Goal: Transaction & Acquisition: Purchase product/service

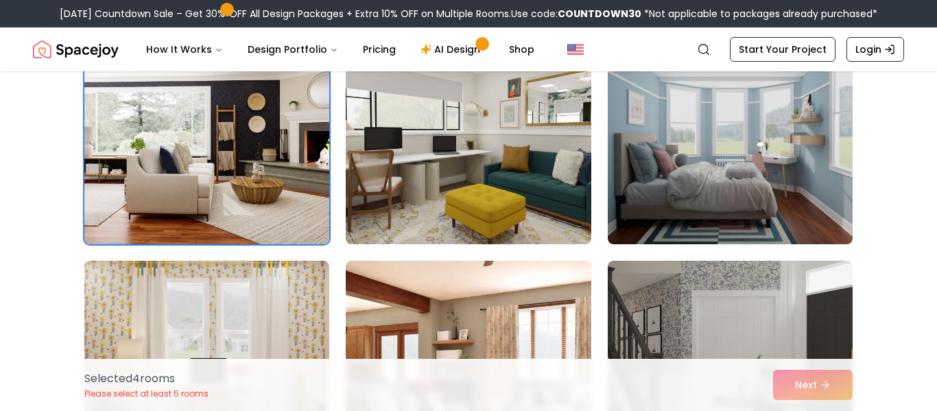
click at [814, 390] on div "Selected 4 room s Please select at least 5 rooms Next" at bounding box center [468, 385] width 790 height 52
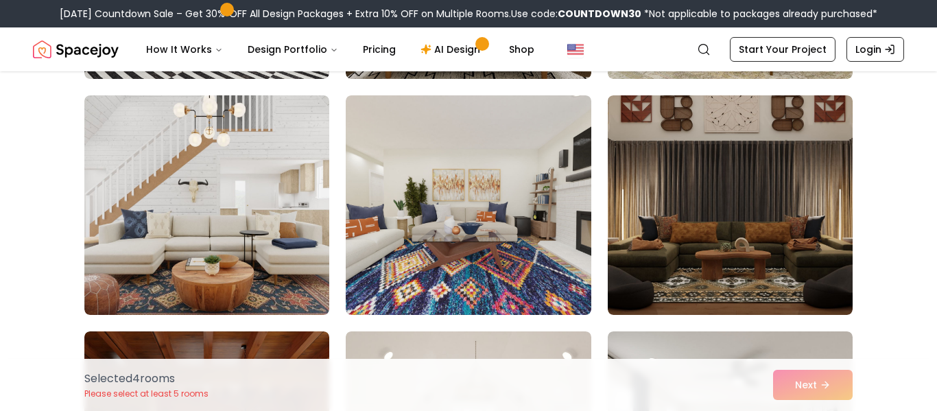
scroll to position [4342, 0]
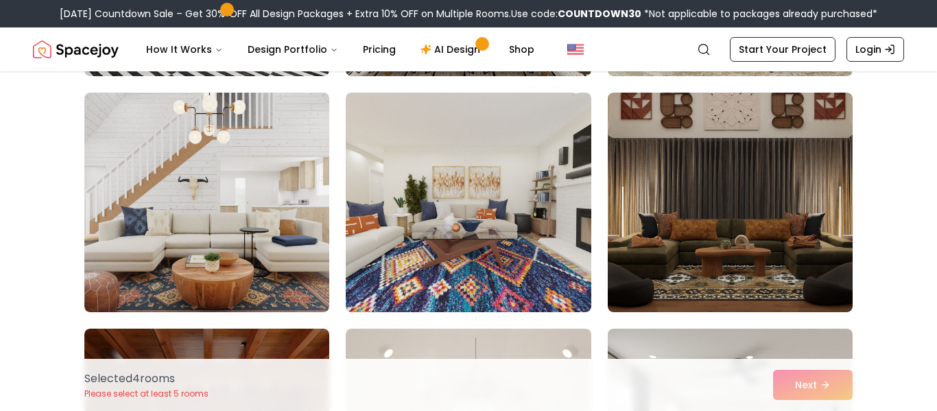
click at [212, 240] on img at bounding box center [206, 203] width 245 height 220
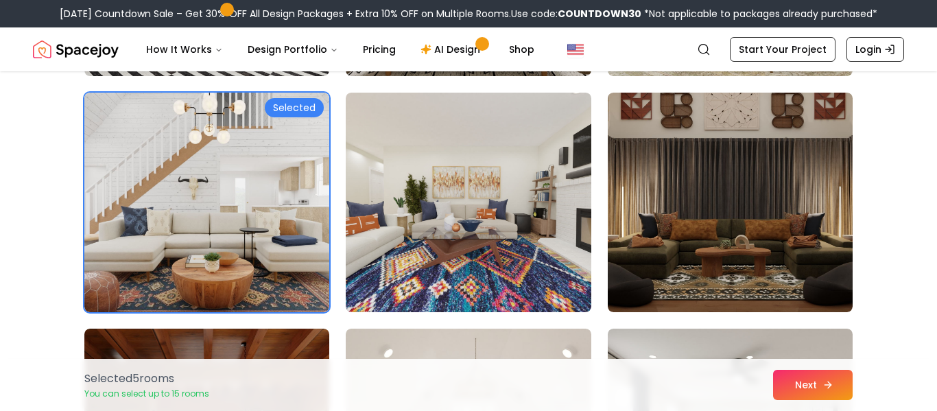
click at [827, 375] on button "Next" at bounding box center [813, 385] width 80 height 30
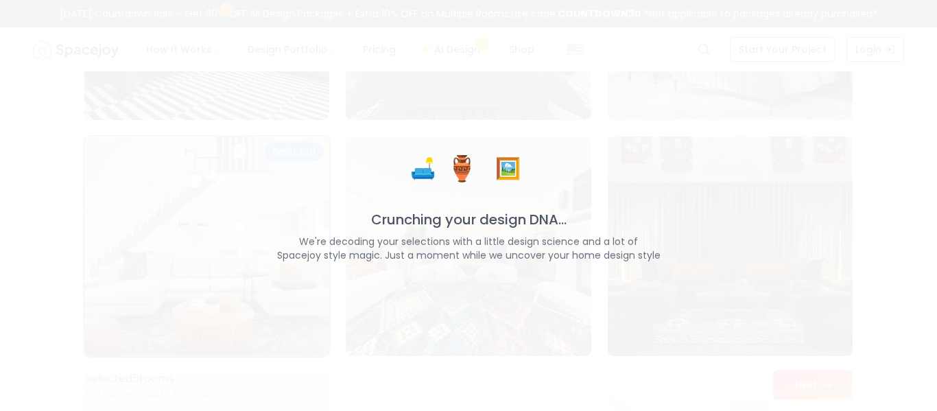
scroll to position [4389, 0]
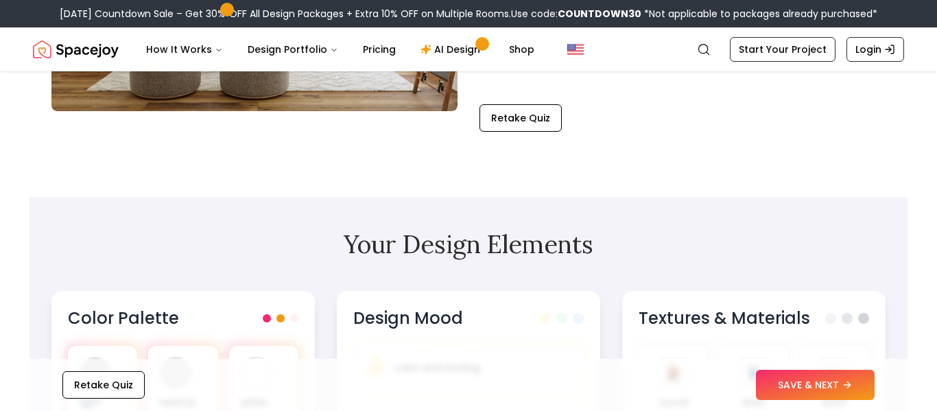
scroll to position [331, 0]
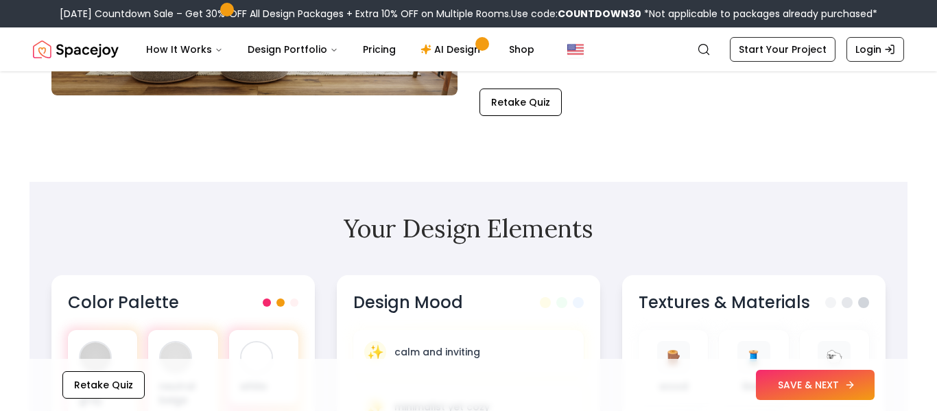
click at [798, 391] on button "SAVE & NEXT" at bounding box center [815, 385] width 119 height 30
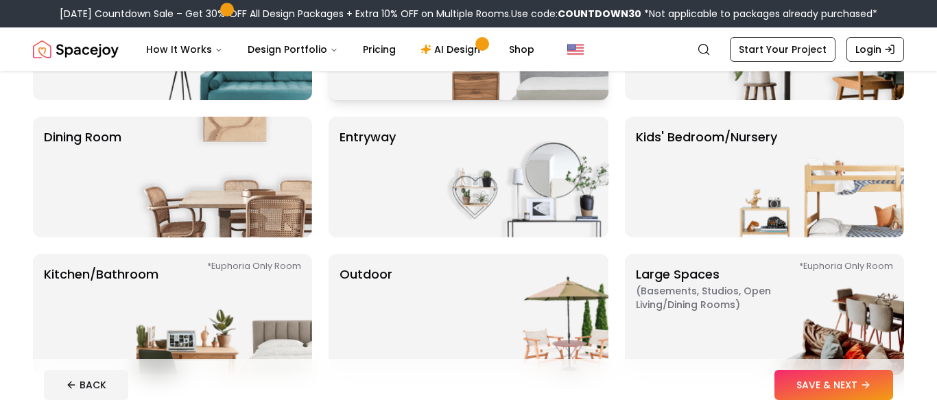
scroll to position [213, 0]
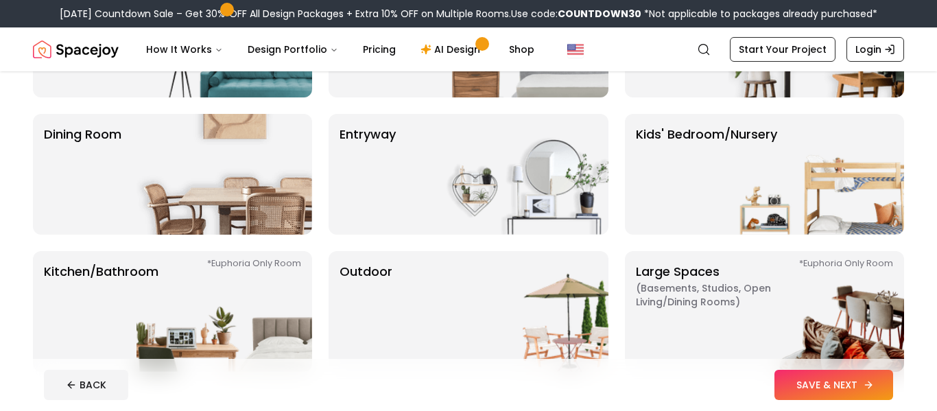
click at [810, 383] on button "SAVE & NEXT" at bounding box center [834, 385] width 119 height 30
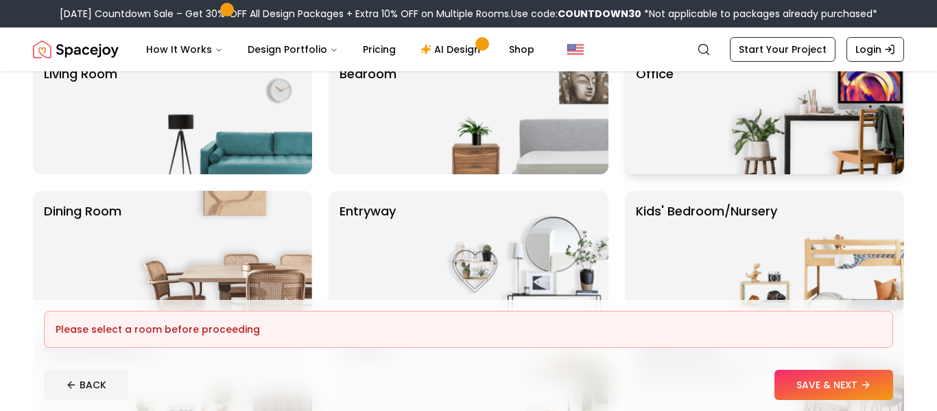
scroll to position [141, 0]
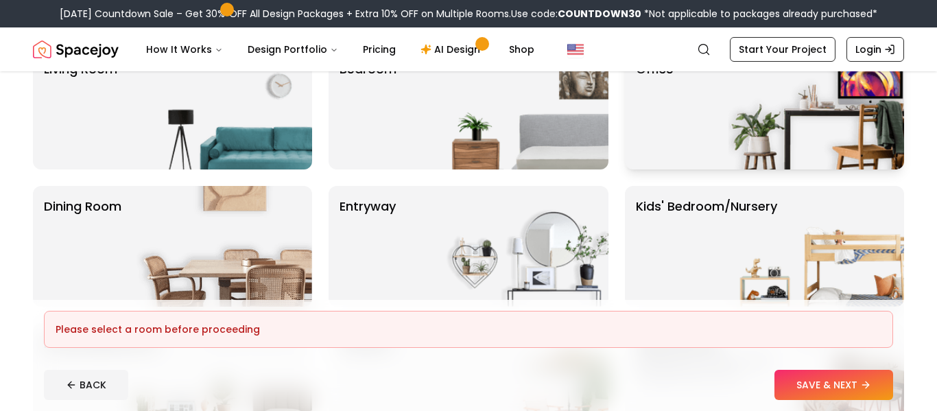
click at [750, 245] on img at bounding box center [817, 246] width 176 height 121
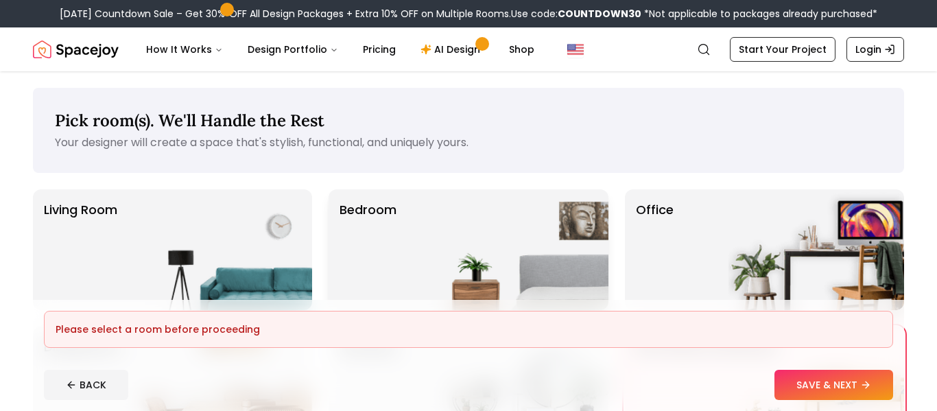
scroll to position [24, 0]
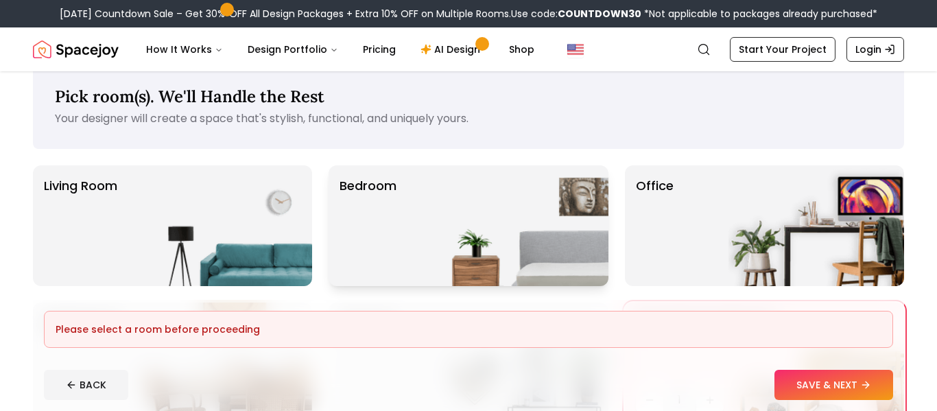
click at [419, 176] on div "Pick room(s). We'll Handle the Rest Your designer will create a space that's st…" at bounding box center [468, 312] width 871 height 497
click at [366, 203] on p "Bedroom" at bounding box center [368, 225] width 57 height 99
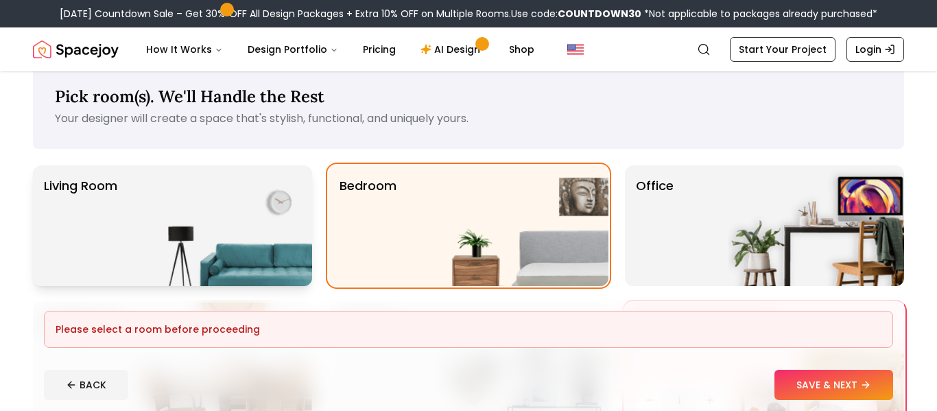
click at [271, 205] on img at bounding box center [225, 225] width 176 height 121
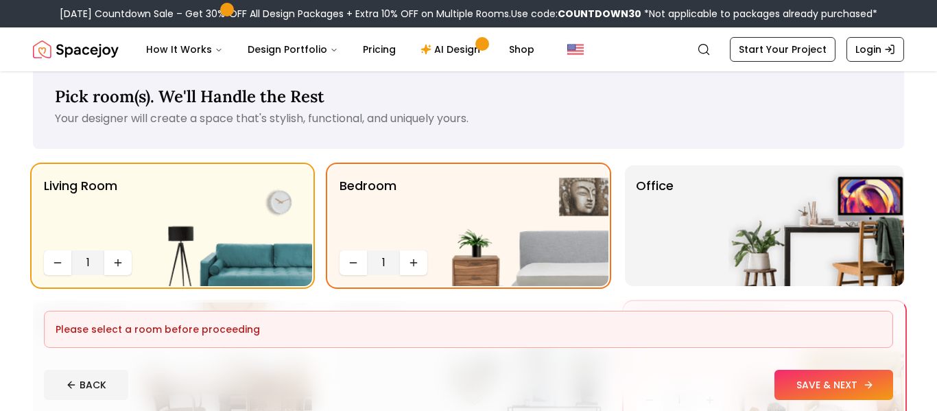
click at [811, 381] on button "SAVE & NEXT" at bounding box center [834, 385] width 119 height 30
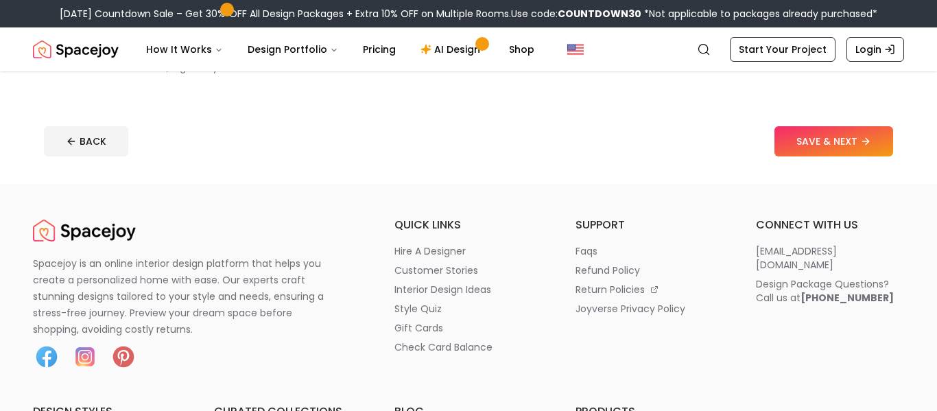
scroll to position [451, 0]
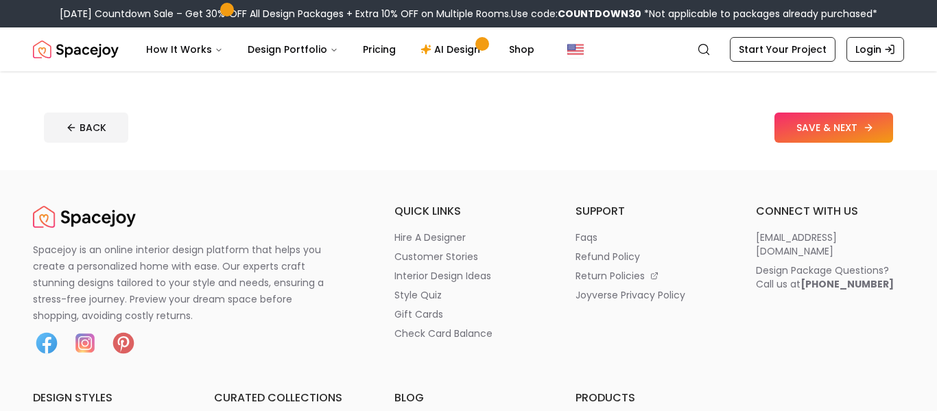
click at [783, 143] on button "SAVE & NEXT" at bounding box center [834, 128] width 119 height 30
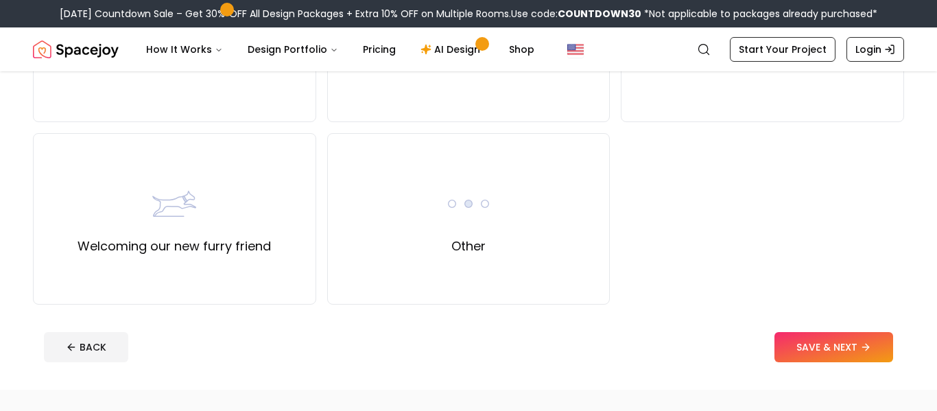
scroll to position [605, 0]
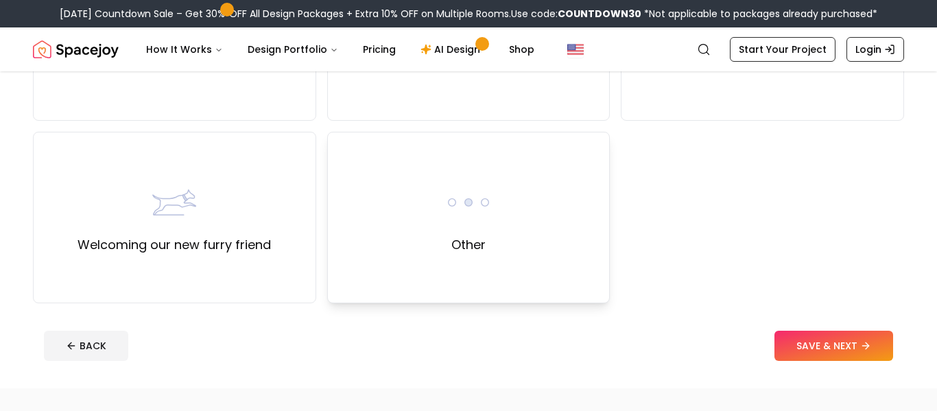
click at [487, 244] on div "Other" at bounding box center [469, 217] width 44 height 74
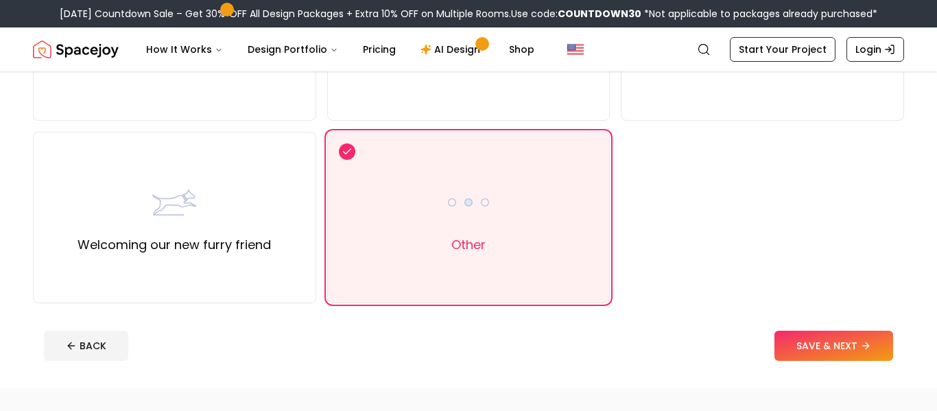
click at [795, 345] on footer "BACK SAVE & NEXT" at bounding box center [468, 346] width 871 height 52
click at [793, 357] on button "SAVE & NEXT" at bounding box center [834, 346] width 119 height 30
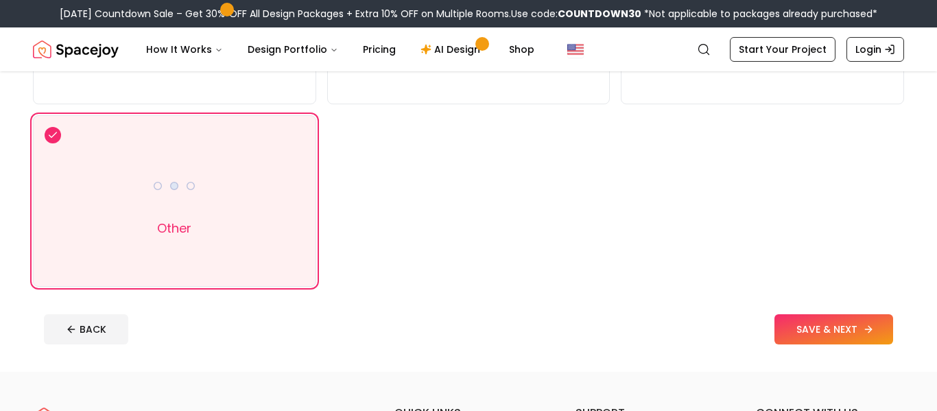
scroll to position [264, 0]
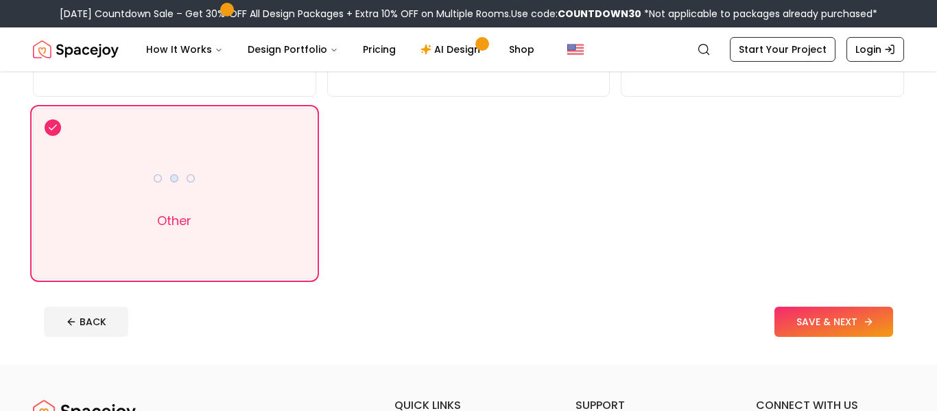
click at [822, 337] on button "SAVE & NEXT" at bounding box center [834, 322] width 119 height 30
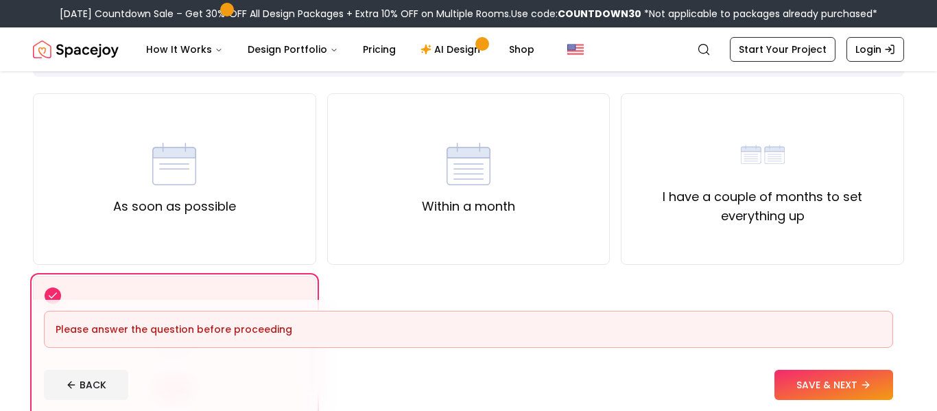
scroll to position [97, 0]
click at [287, 240] on div "As soon as possible" at bounding box center [174, 179] width 283 height 172
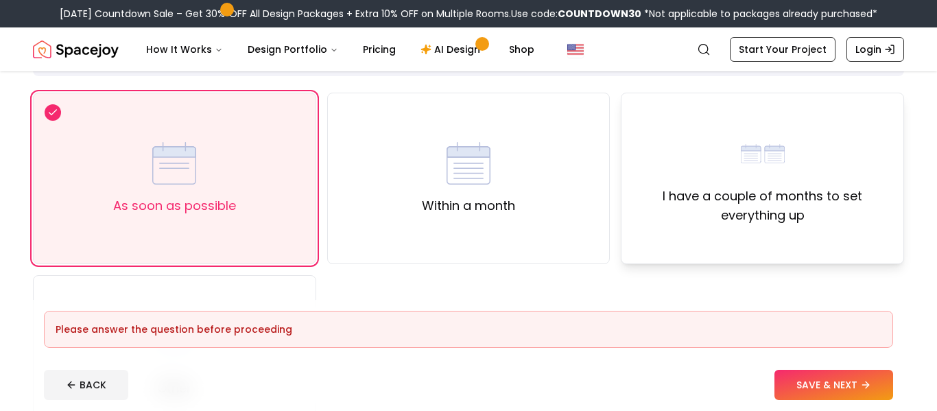
click at [690, 212] on label "I have a couple of months to set everything up" at bounding box center [763, 206] width 260 height 38
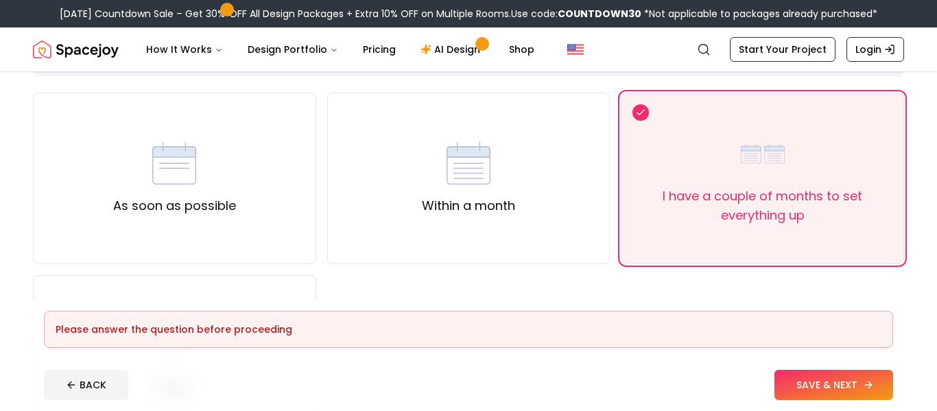
click at [829, 379] on button "SAVE & NEXT" at bounding box center [834, 385] width 119 height 30
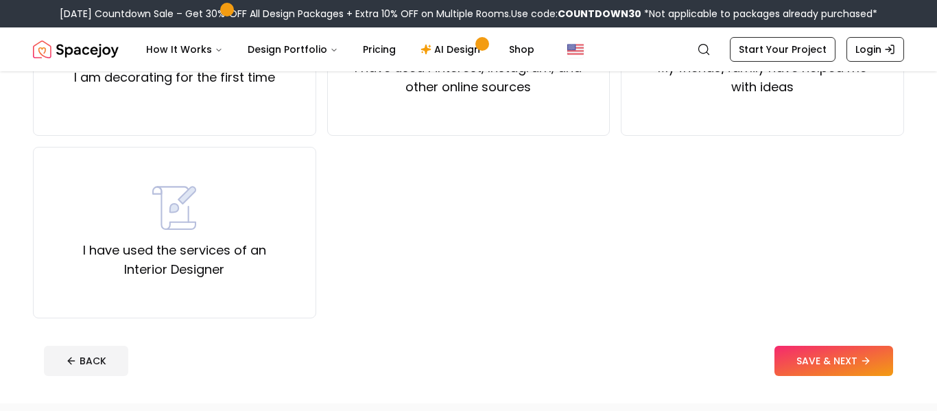
scroll to position [221, 0]
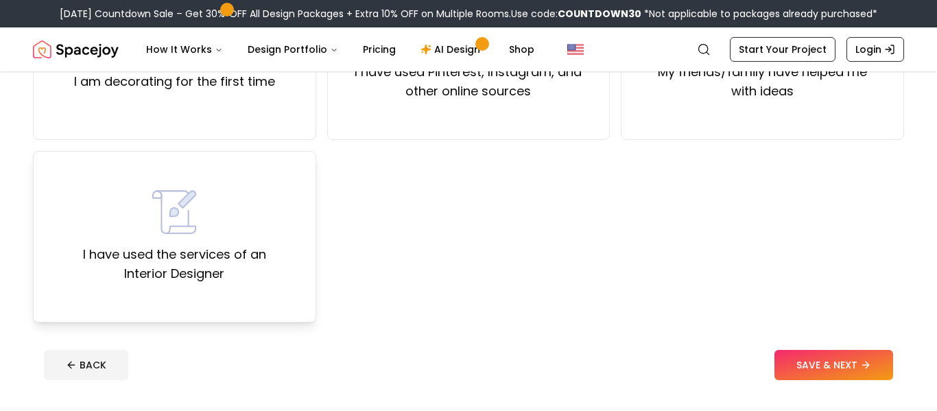
click at [209, 250] on div "I have used the services of an Interior Designer" at bounding box center [175, 236] width 260 height 93
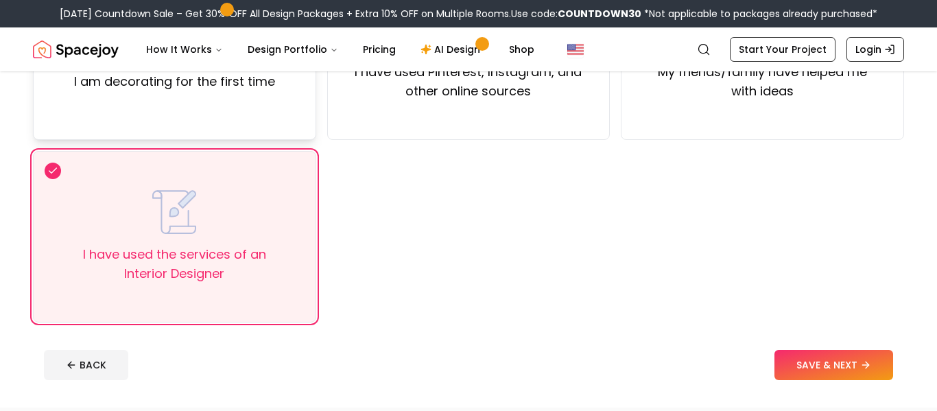
click at [227, 124] on div "I am decorating for the first time" at bounding box center [174, 54] width 283 height 172
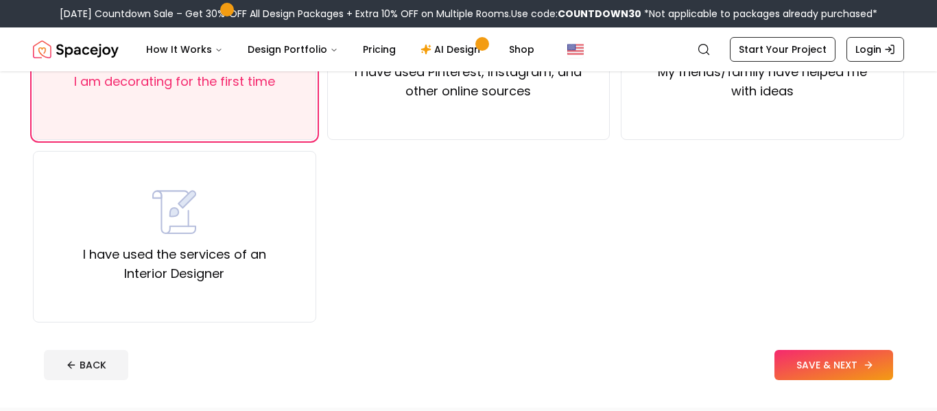
click at [805, 374] on button "SAVE & NEXT" at bounding box center [834, 365] width 119 height 30
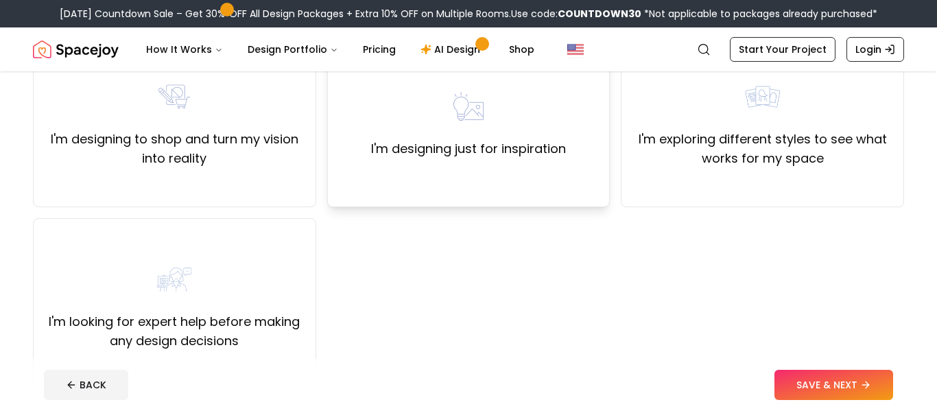
scroll to position [173, 0]
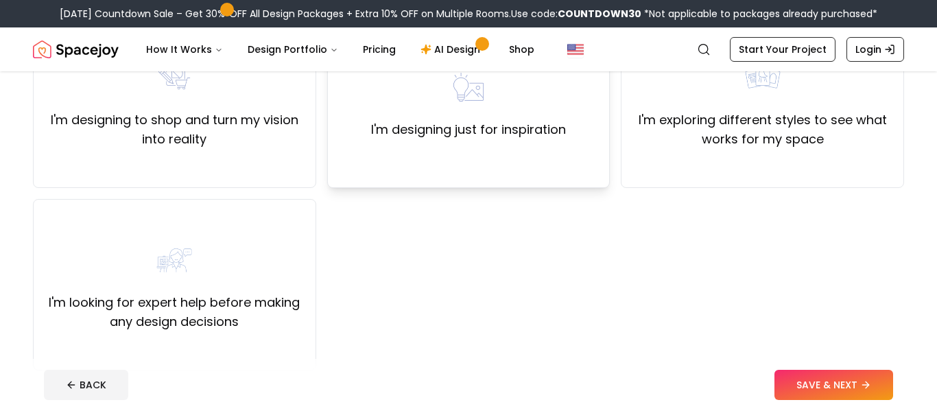
click at [360, 142] on div "I'm designing just for inspiration" at bounding box center [468, 102] width 283 height 172
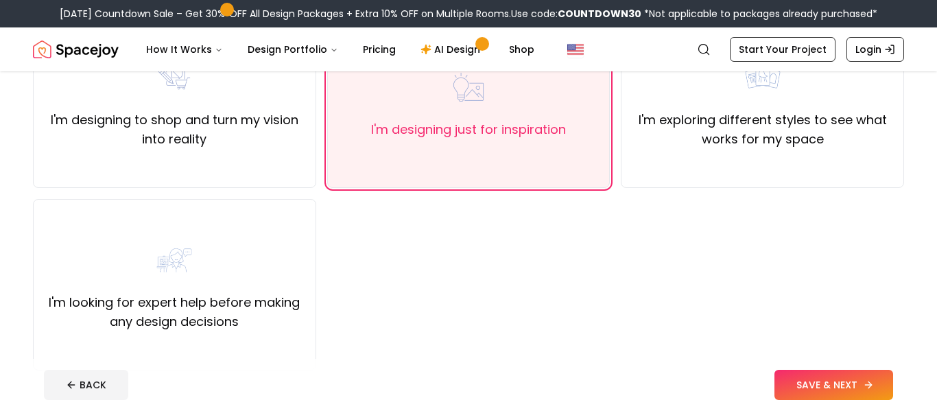
click at [804, 370] on button "SAVE & NEXT" at bounding box center [834, 385] width 119 height 30
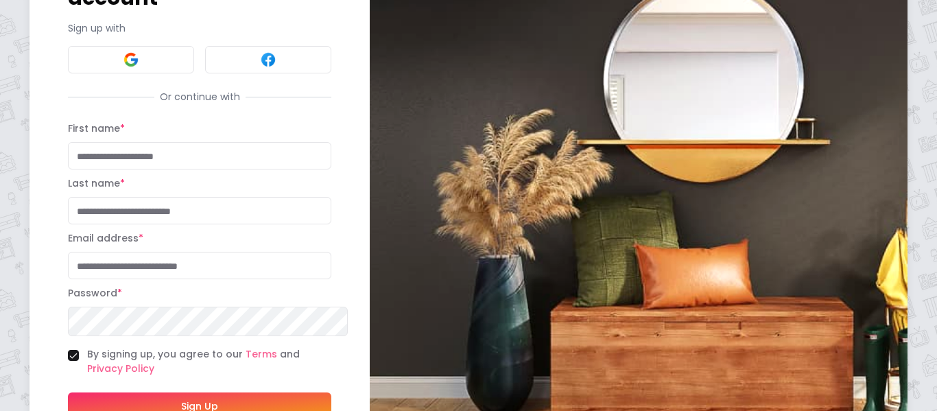
scroll to position [139, 0]
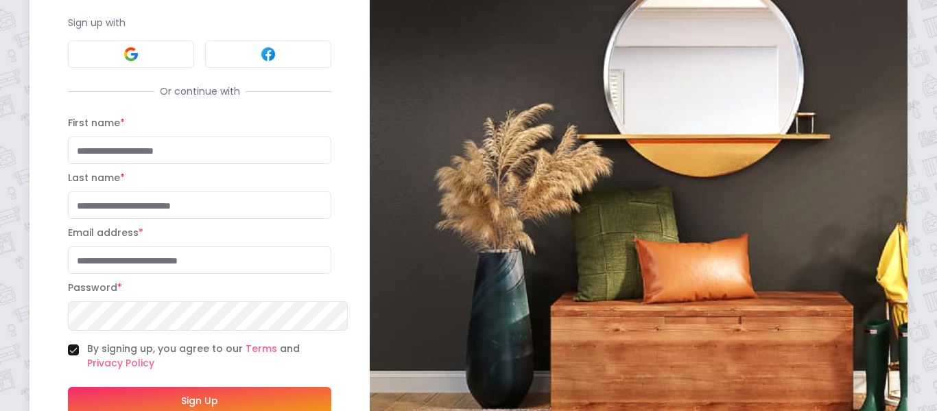
click at [122, 145] on input "First name *" at bounding box center [199, 150] width 263 height 27
type input "*****"
type input "********"
type input "**********"
click at [68, 387] on button "Sign Up" at bounding box center [199, 400] width 263 height 27
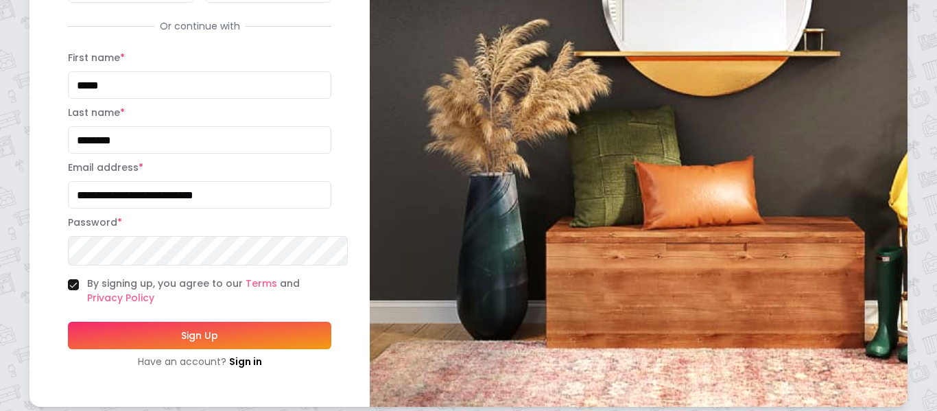
scroll to position [264, 0]
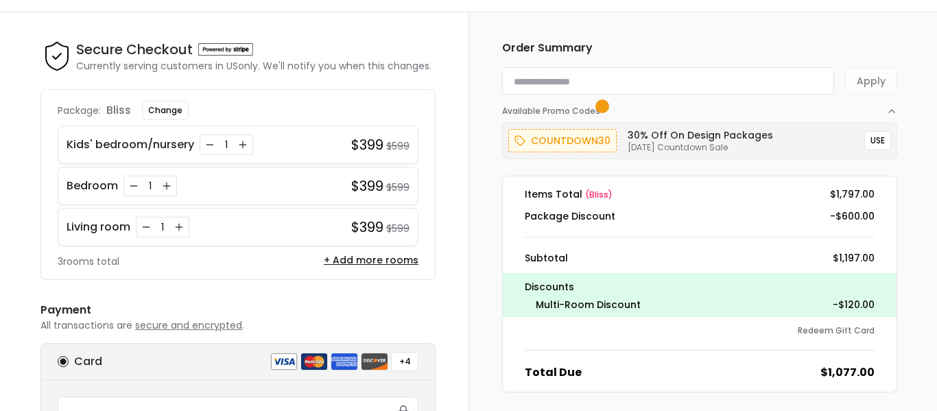
scroll to position [34, 0]
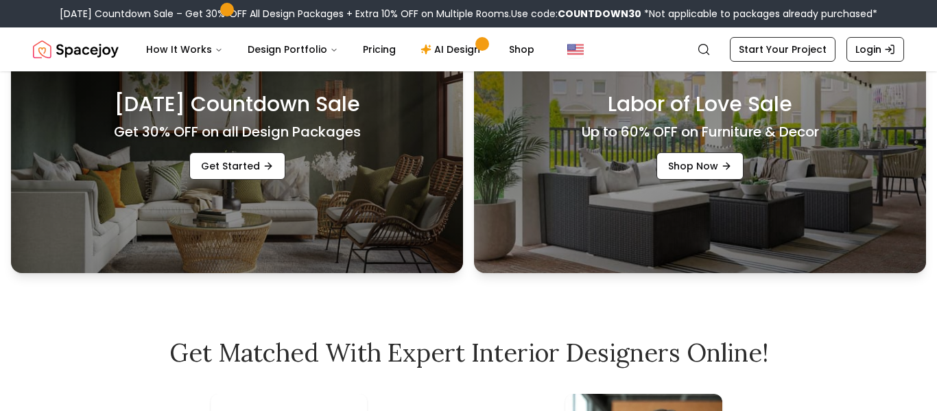
scroll to position [443, 0]
